Goal: Information Seeking & Learning: Learn about a topic

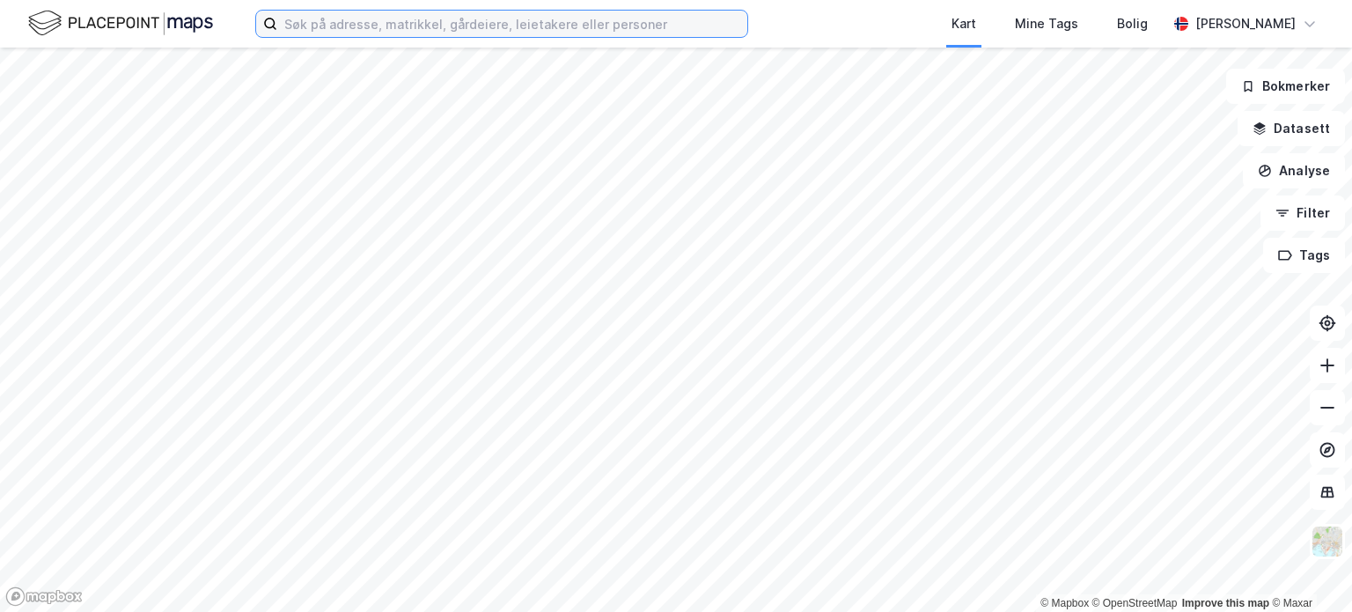
click at [355, 28] on input at bounding box center [512, 24] width 470 height 26
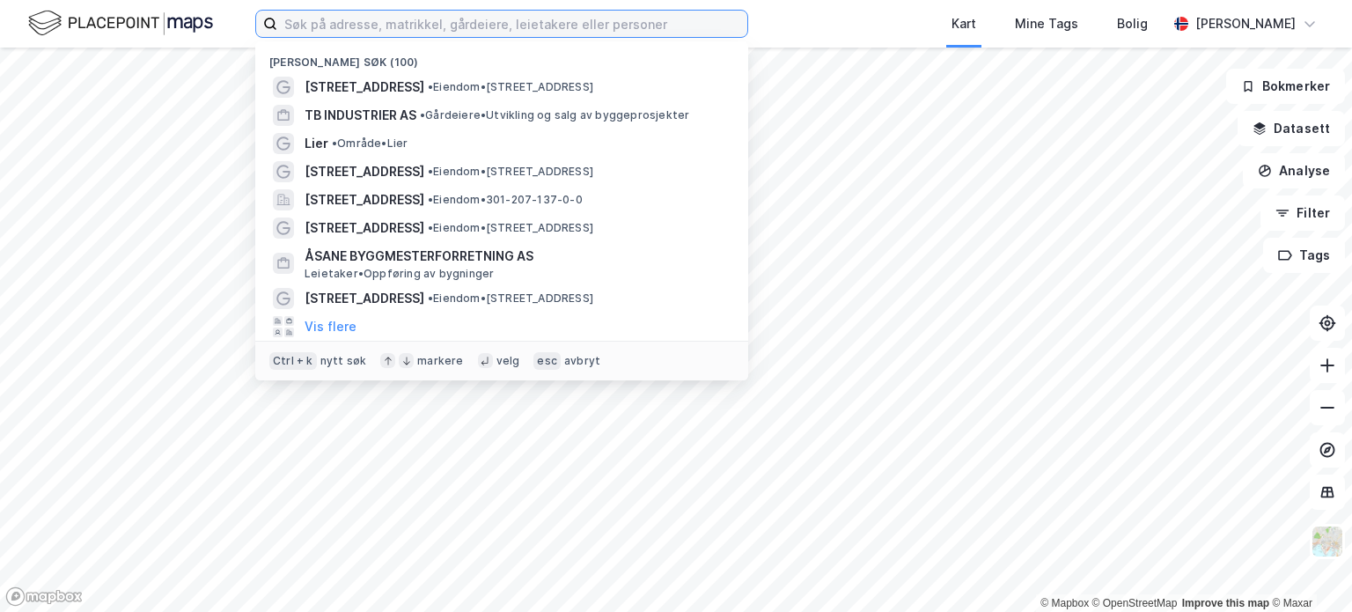
paste input "[STREET_ADDRESS]"
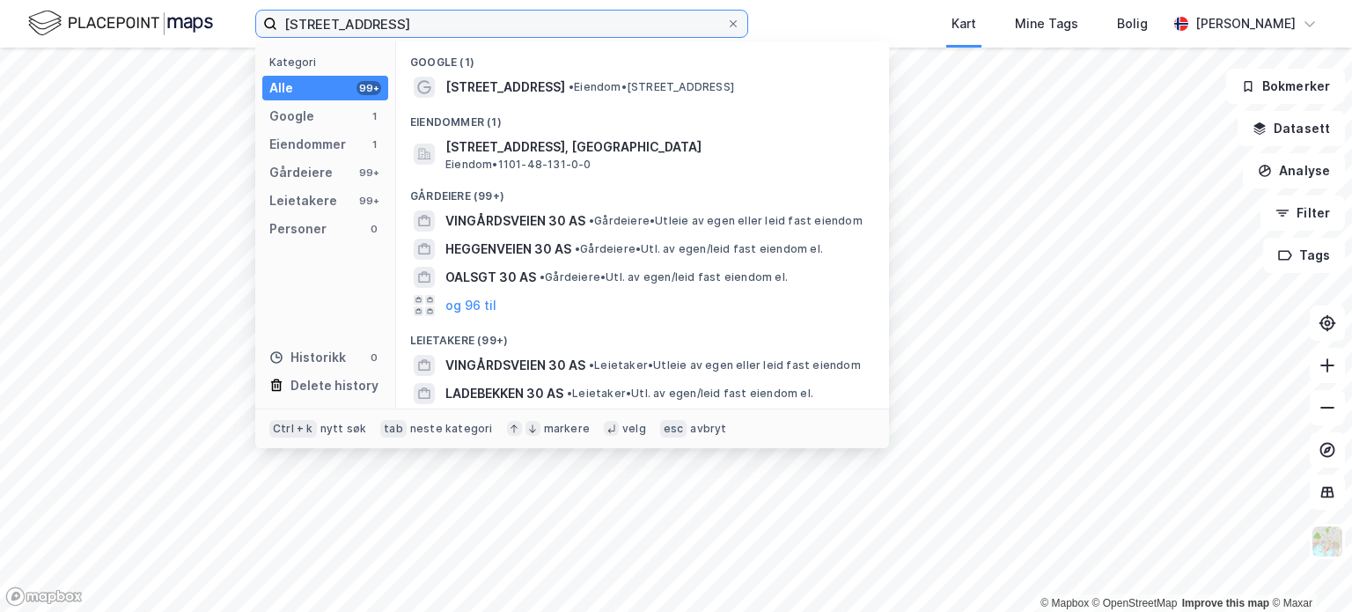
type input "[STREET_ADDRESS]"
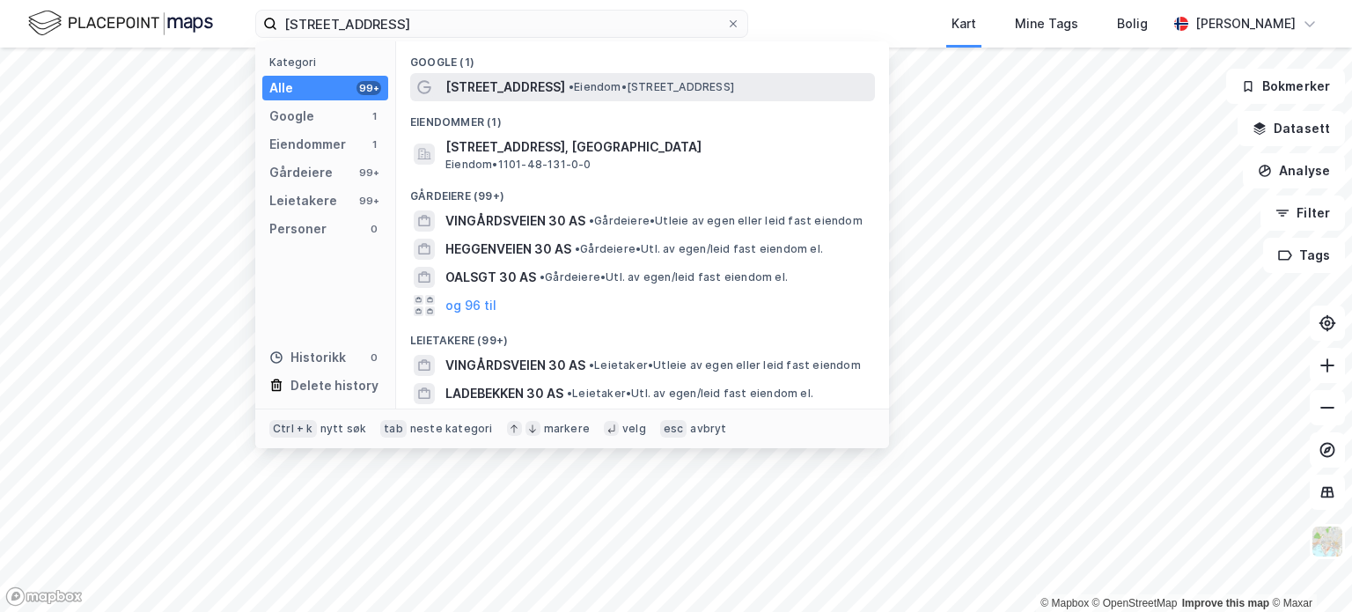
click at [590, 88] on span "• Eiendom • [STREET_ADDRESS]" at bounding box center [652, 87] width 166 height 14
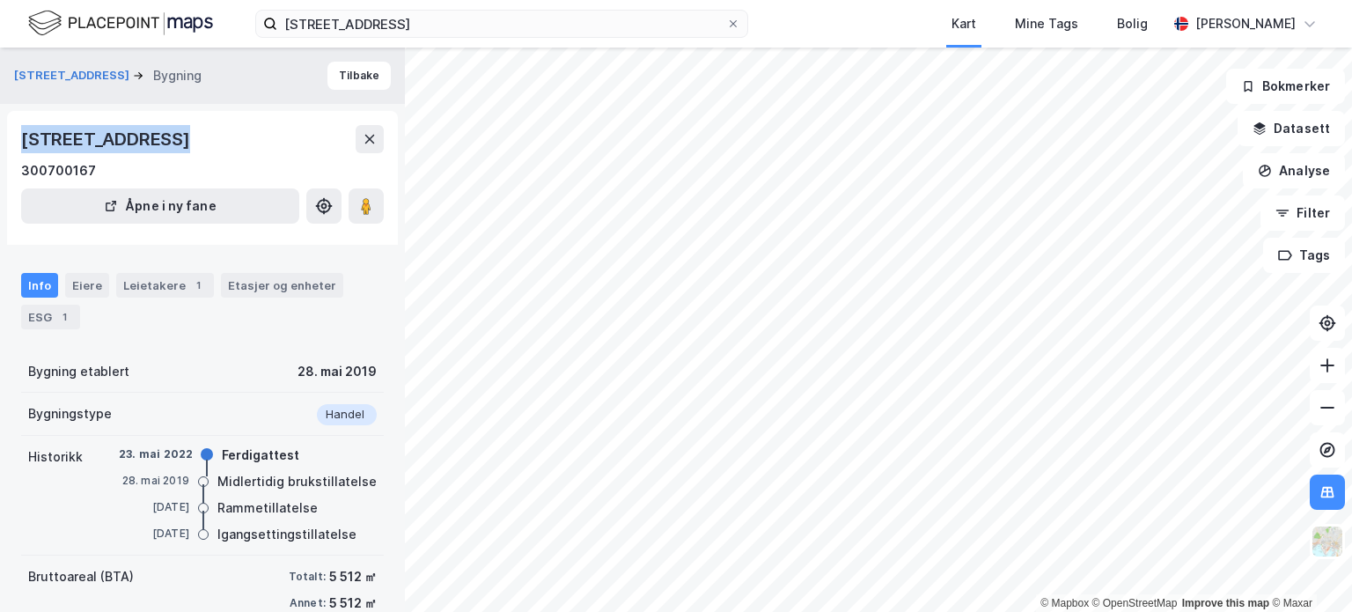
drag, startPoint x: 23, startPoint y: 140, endPoint x: 169, endPoint y: 147, distance: 146.3
click at [169, 147] on div "[STREET_ADDRESS]" at bounding box center [107, 139] width 173 height 28
copy div "[STREET_ADDRESS]"
click at [57, 139] on div "[STREET_ADDRESS]" at bounding box center [107, 139] width 173 height 28
click at [76, 289] on div "Eiere" at bounding box center [87, 285] width 44 height 25
